Goal: Task Accomplishment & Management: Manage account settings

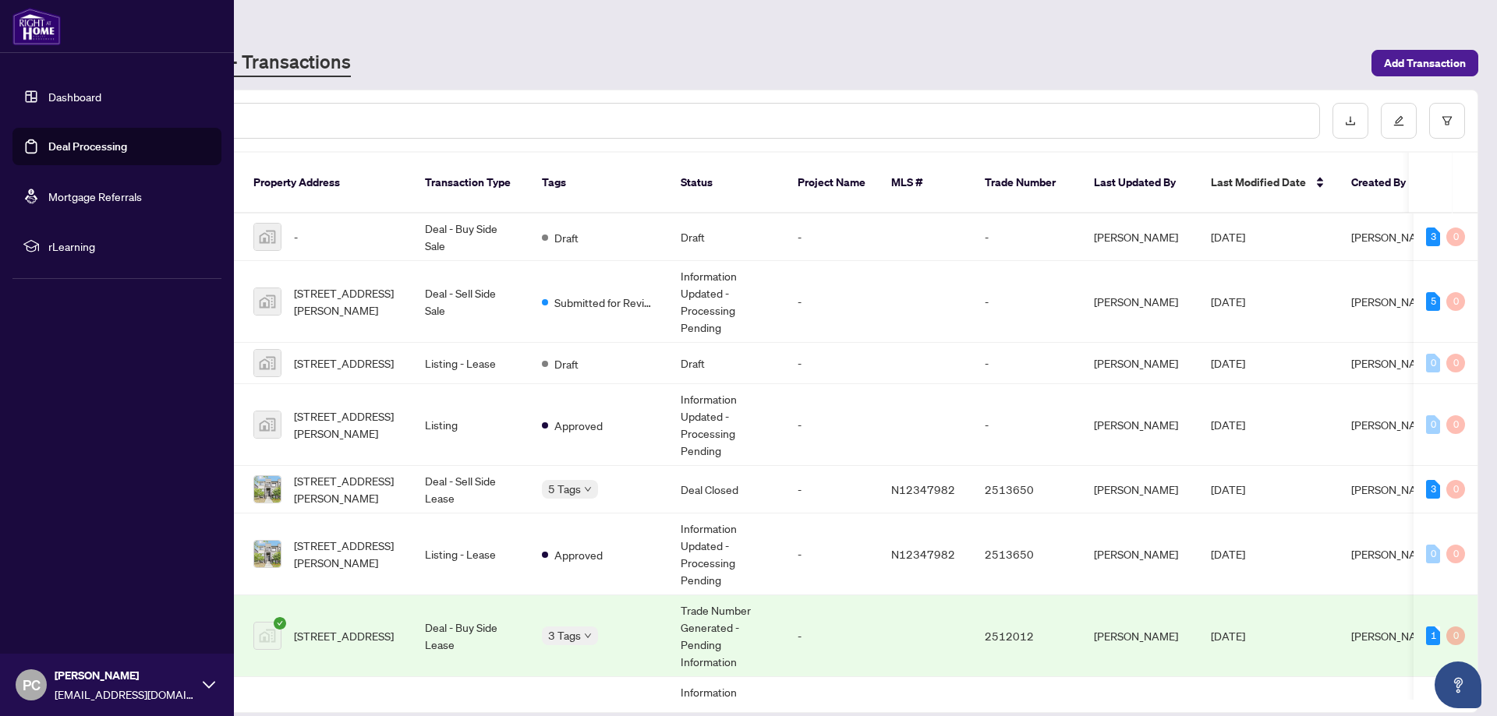
click at [98, 90] on link "Dashboard" at bounding box center [74, 97] width 53 height 14
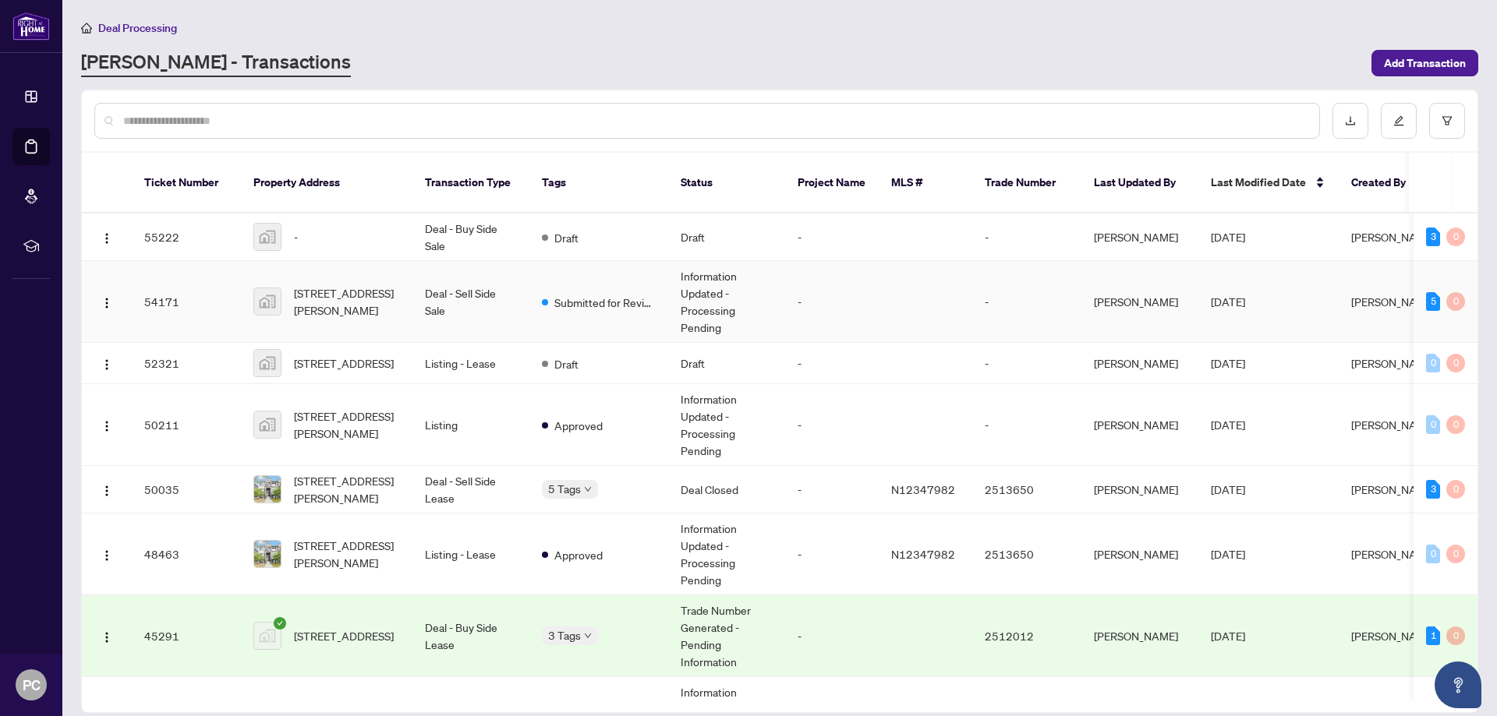
click at [453, 273] on td "Deal - Sell Side Sale" at bounding box center [470, 302] width 117 height 82
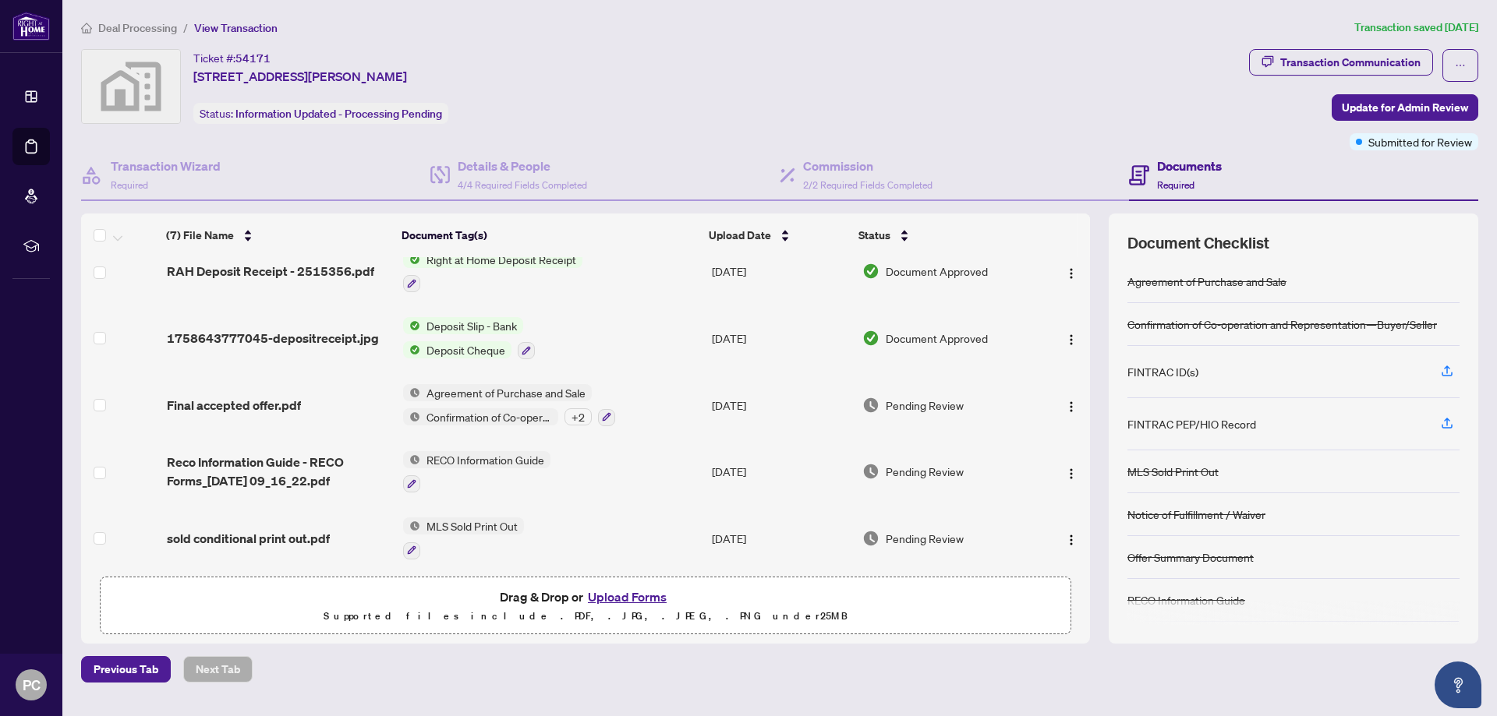
scroll to position [154, 0]
click at [829, 179] on span "2/2 Required Fields Completed" at bounding box center [867, 185] width 129 height 12
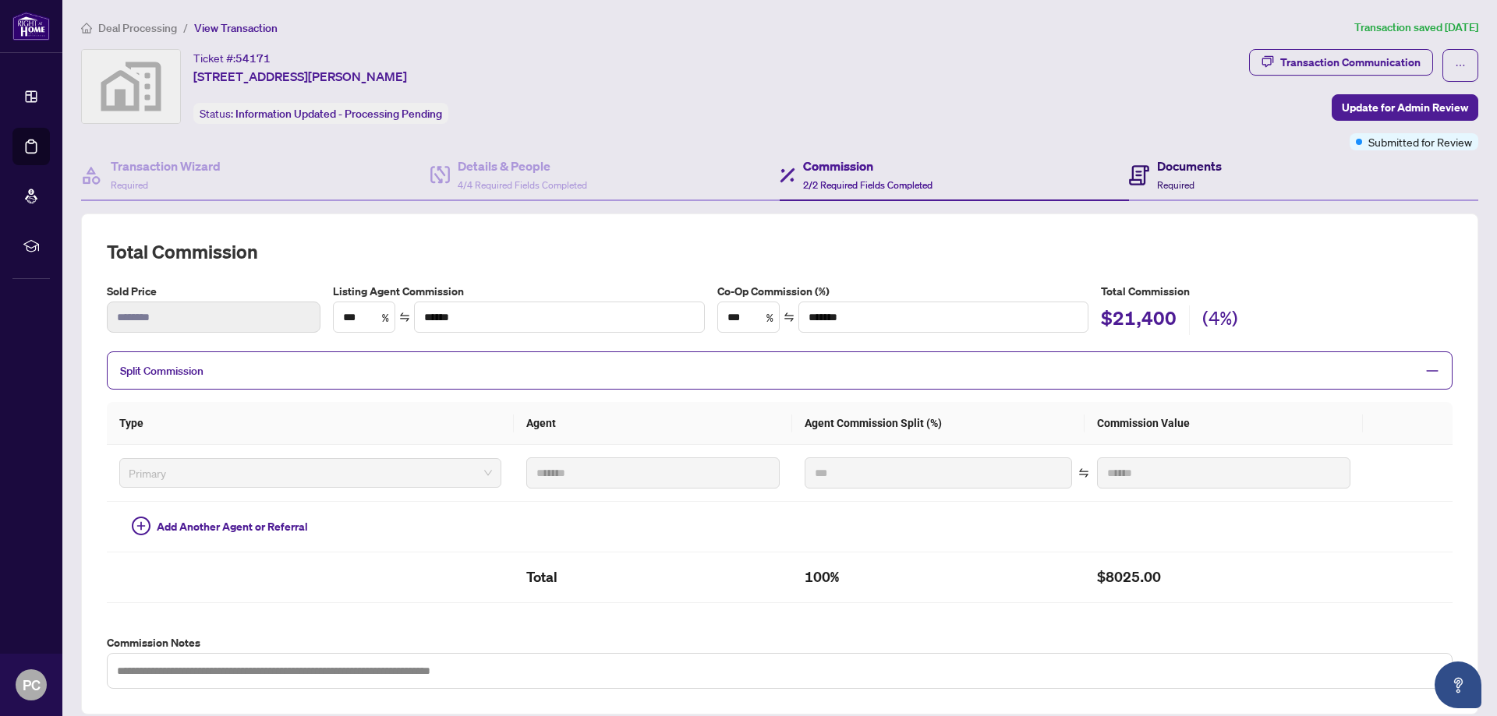
click at [1173, 175] on div "Documents Required" at bounding box center [1189, 175] width 65 height 37
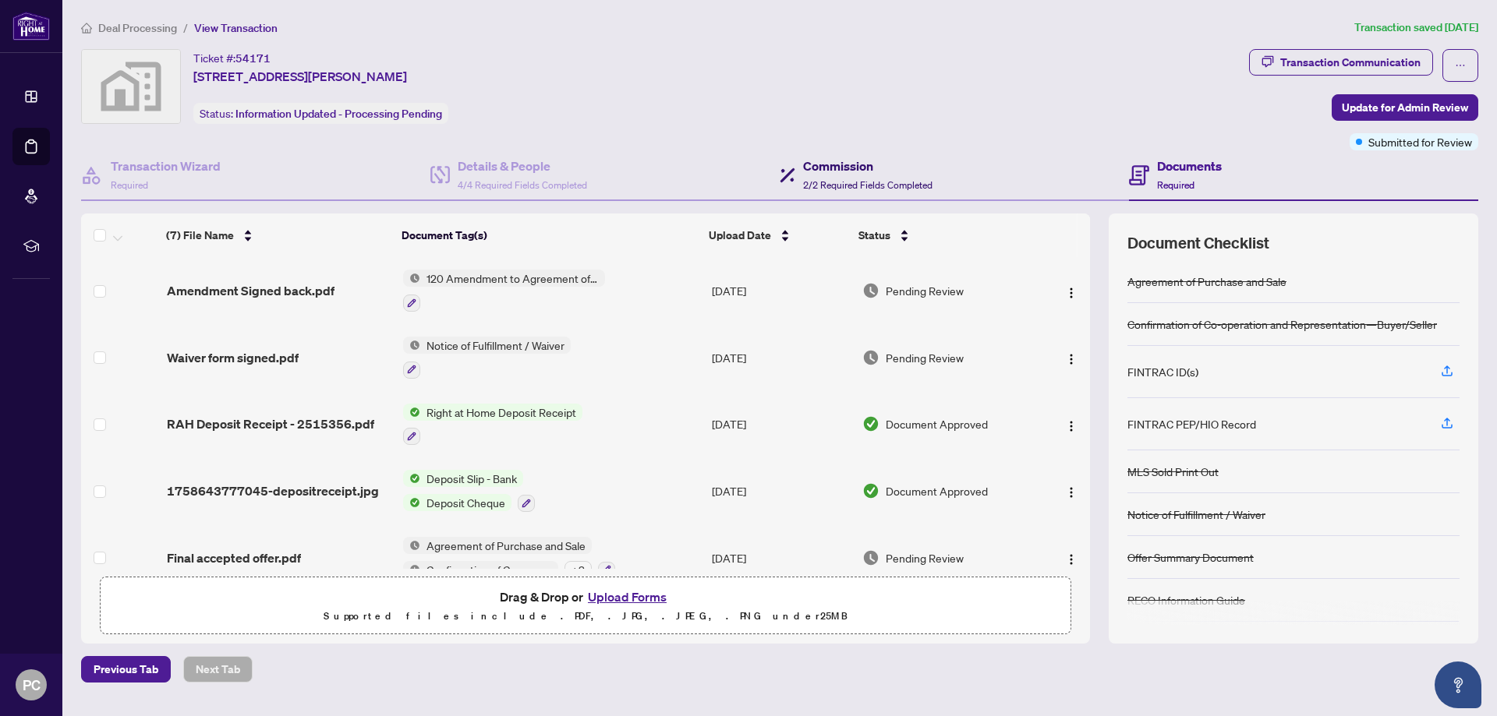
click at [879, 179] on span "2/2 Required Fields Completed" at bounding box center [867, 185] width 129 height 12
